Goal: Navigation & Orientation: Find specific page/section

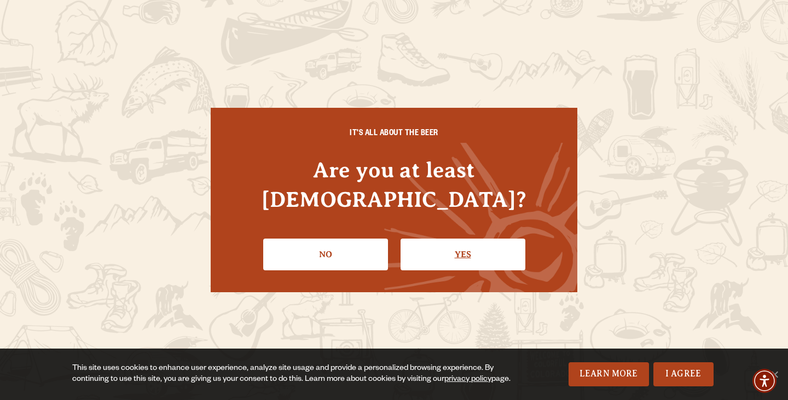
click at [458, 239] on link "Yes" at bounding box center [462, 255] width 125 height 32
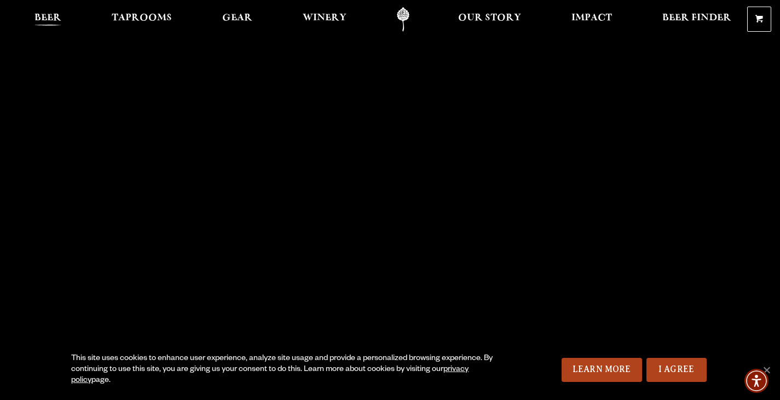
click at [45, 21] on span "Beer" at bounding box center [47, 18] width 27 height 9
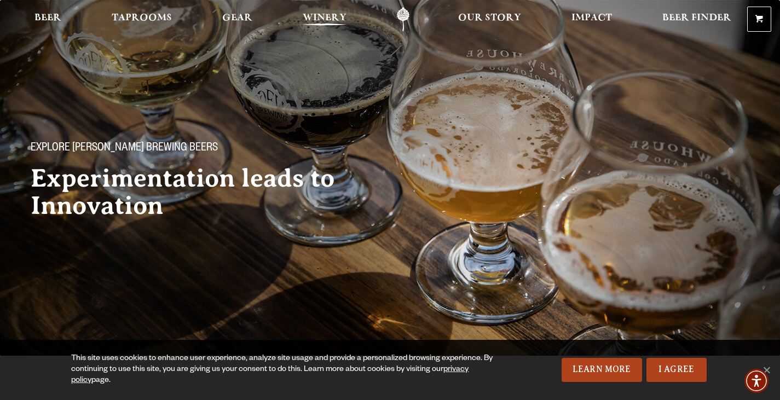
click at [322, 14] on span "Winery" at bounding box center [325, 18] width 44 height 9
